Goal: Information Seeking & Learning: Check status

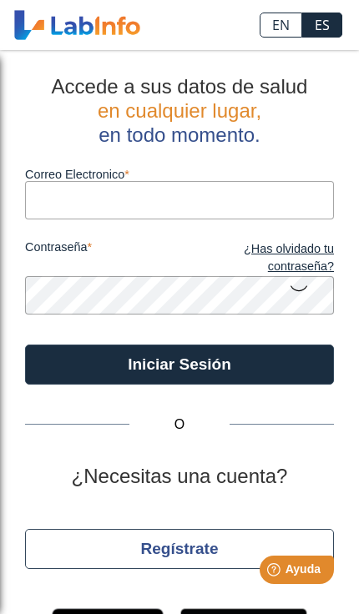
type input "[EMAIL_ADDRESS][DOMAIN_NAME]"
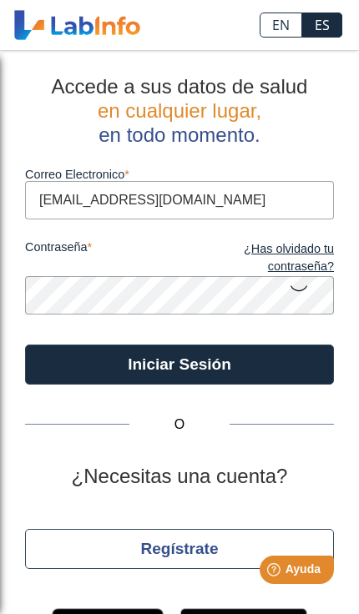
click at [259, 359] on button "Iniciar Sesión" at bounding box center [179, 365] width 309 height 40
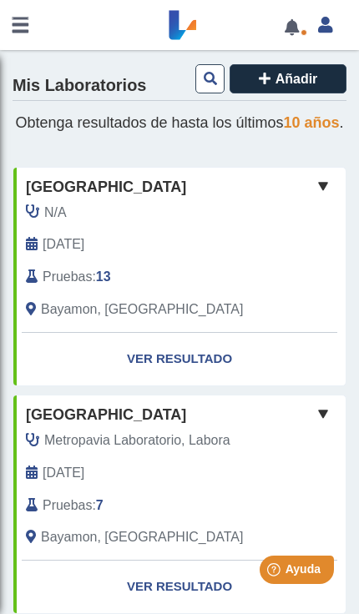
click at [211, 374] on link "Ver Resultado" at bounding box center [179, 359] width 332 height 53
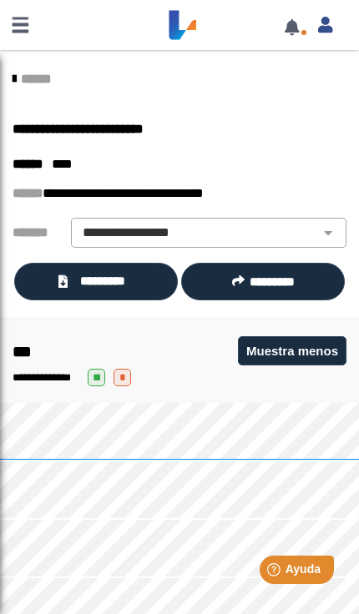
click at [117, 269] on link "*********" at bounding box center [95, 282] width 163 height 38
